Goal: Information Seeking & Learning: Learn about a topic

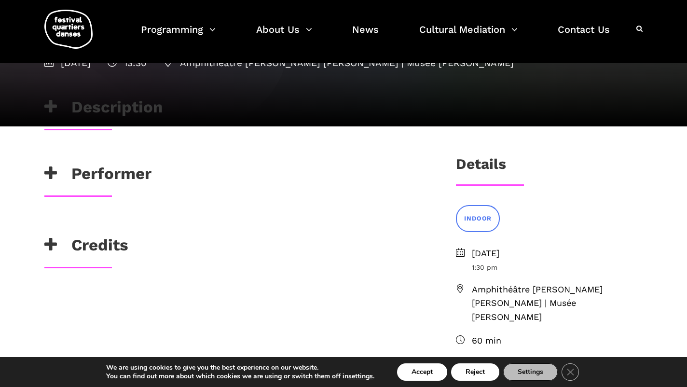
scroll to position [131, 0]
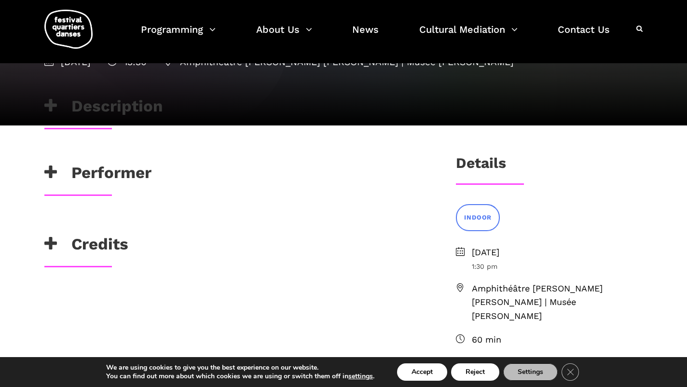
click at [120, 173] on h3 "Performer" at bounding box center [97, 175] width 107 height 24
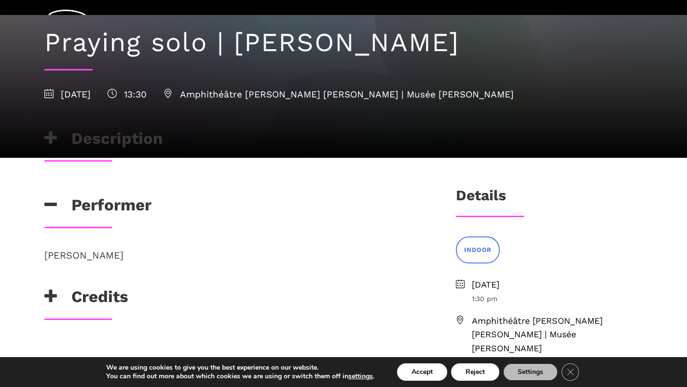
scroll to position [99, 0]
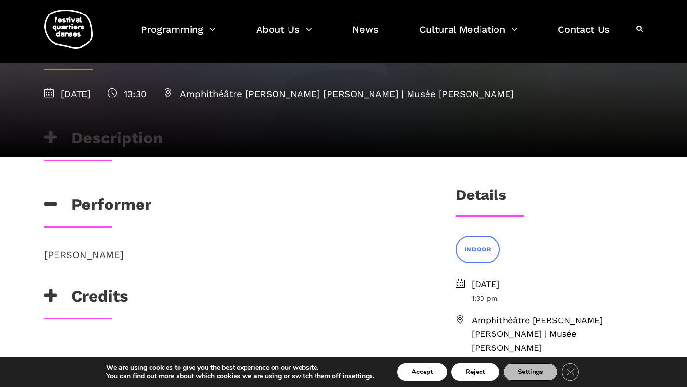
click at [72, 257] on p "[PERSON_NAME]" at bounding box center [234, 254] width 380 height 15
click at [99, 254] on p "[PERSON_NAME]" at bounding box center [234, 254] width 380 height 15
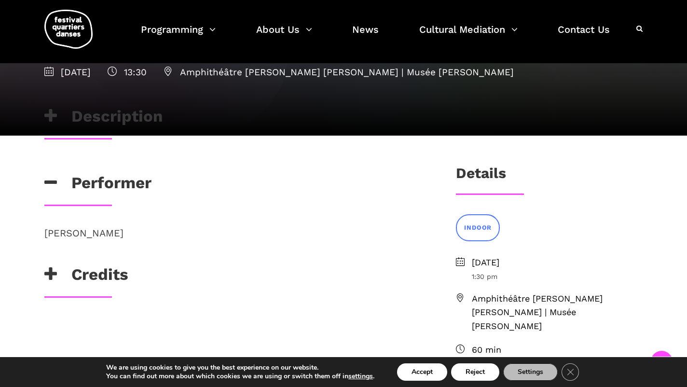
scroll to position [122, 0]
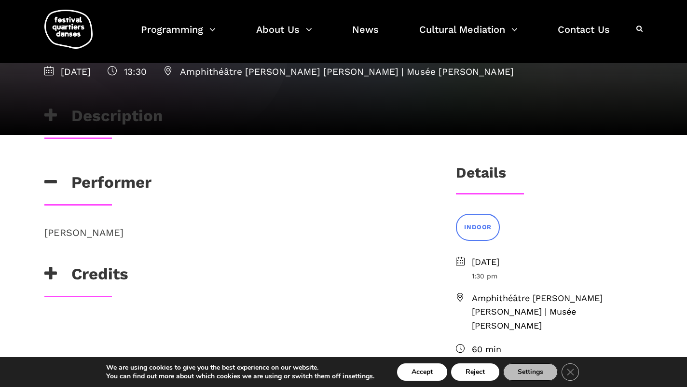
click at [92, 276] on h3 "Credits" at bounding box center [86, 276] width 84 height 24
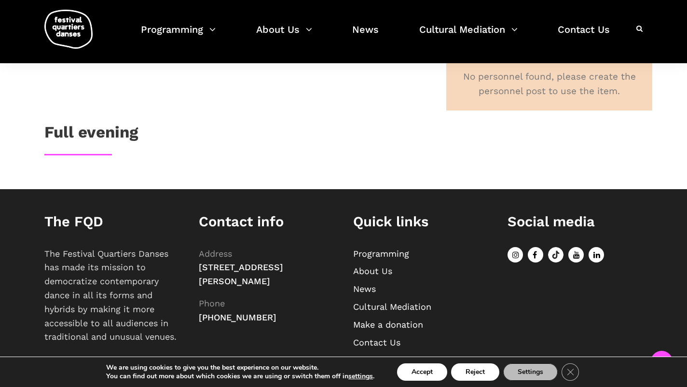
scroll to position [563, 0]
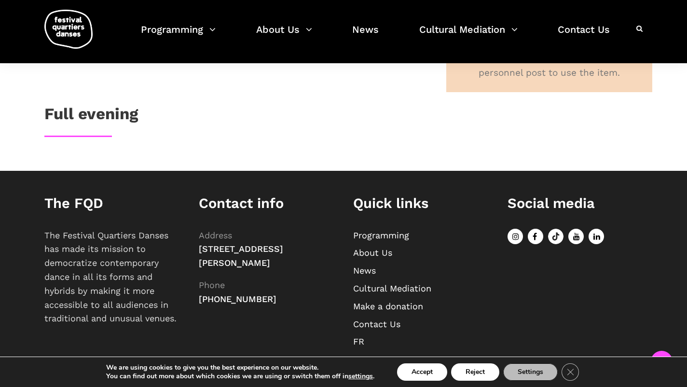
click at [109, 104] on h3 "Full evening" at bounding box center [91, 116] width 94 height 24
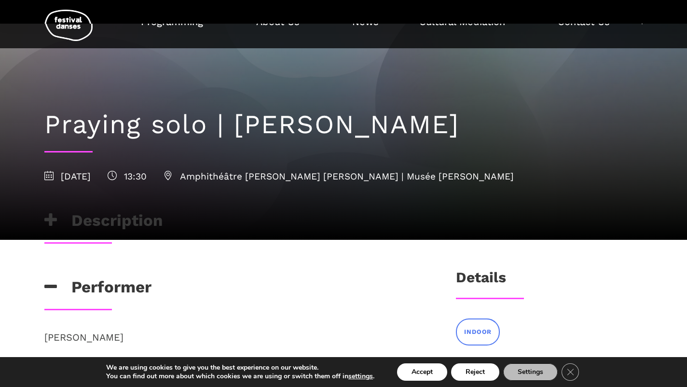
scroll to position [0, 0]
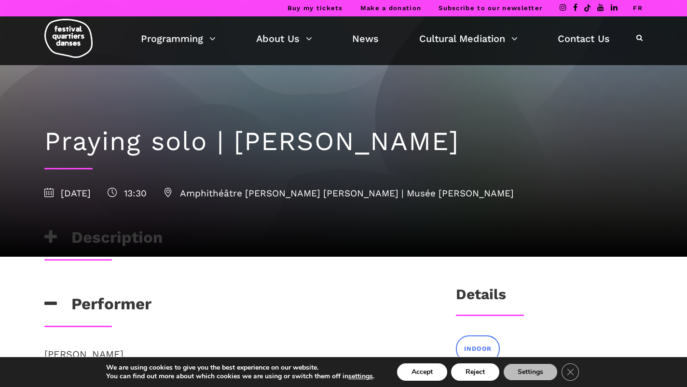
click at [77, 240] on h3 "Description" at bounding box center [103, 240] width 118 height 24
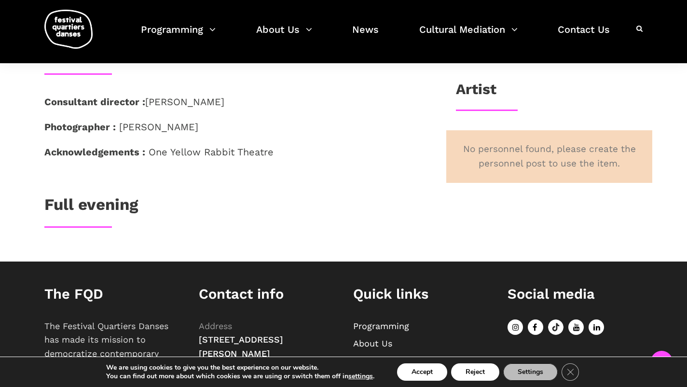
scroll to position [563, 0]
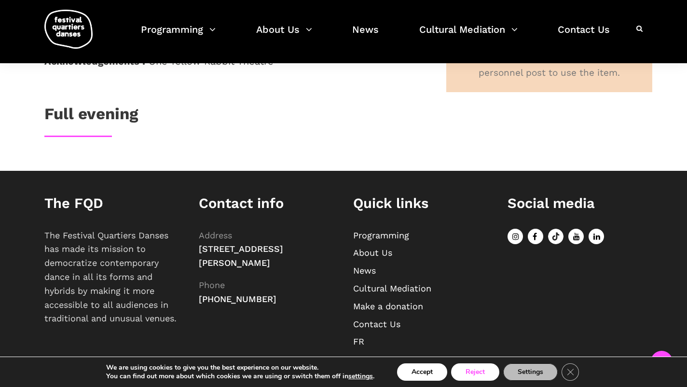
click at [479, 370] on button "Reject" at bounding box center [475, 371] width 48 height 17
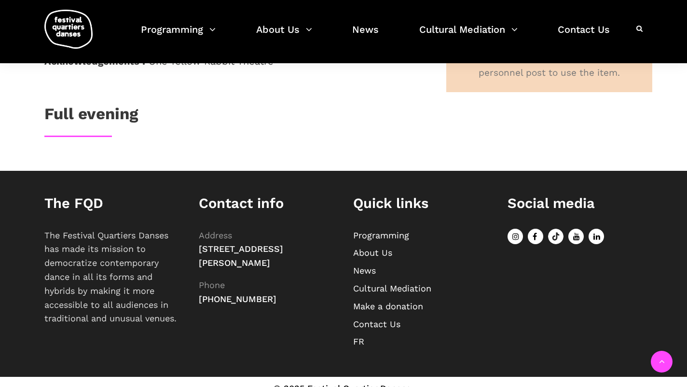
scroll to position [0, 0]
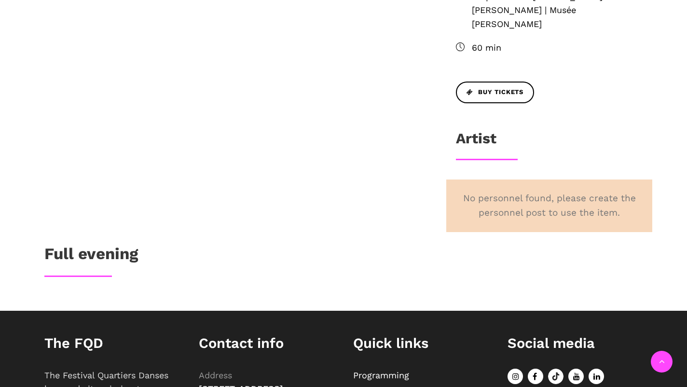
scroll to position [563, 0]
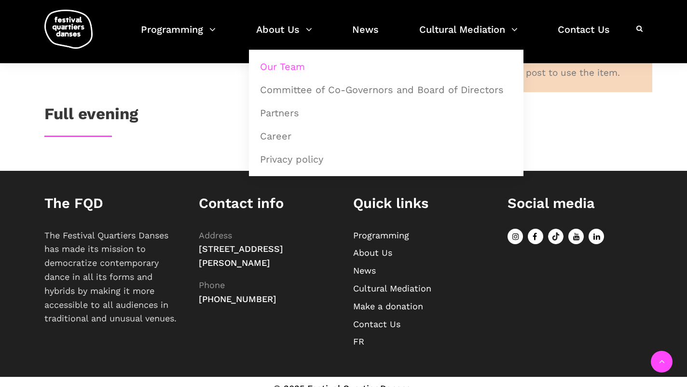
click at [280, 66] on link "Our Team" at bounding box center [386, 66] width 264 height 22
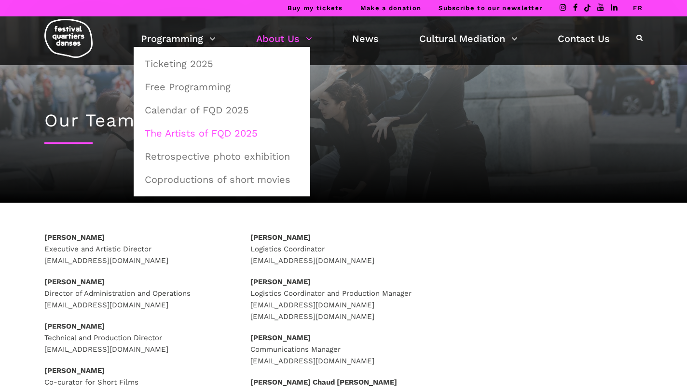
click at [175, 135] on link "The Artists of FQD 2025" at bounding box center [222, 133] width 166 height 22
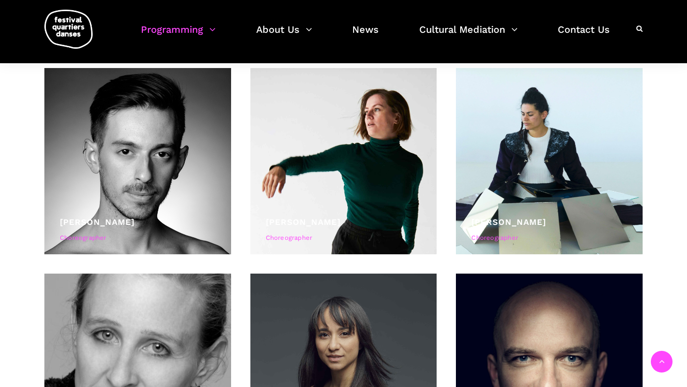
scroll to position [1185, 0]
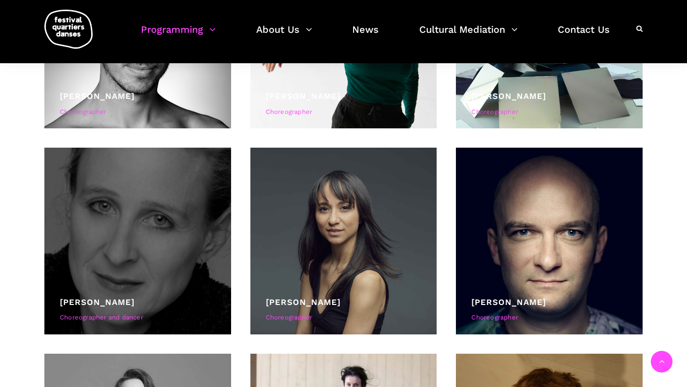
click at [115, 216] on div at bounding box center [137, 241] width 187 height 187
click at [103, 301] on link "Jane Mappin" at bounding box center [97, 302] width 75 height 10
